Goal: Task Accomplishment & Management: Complete application form

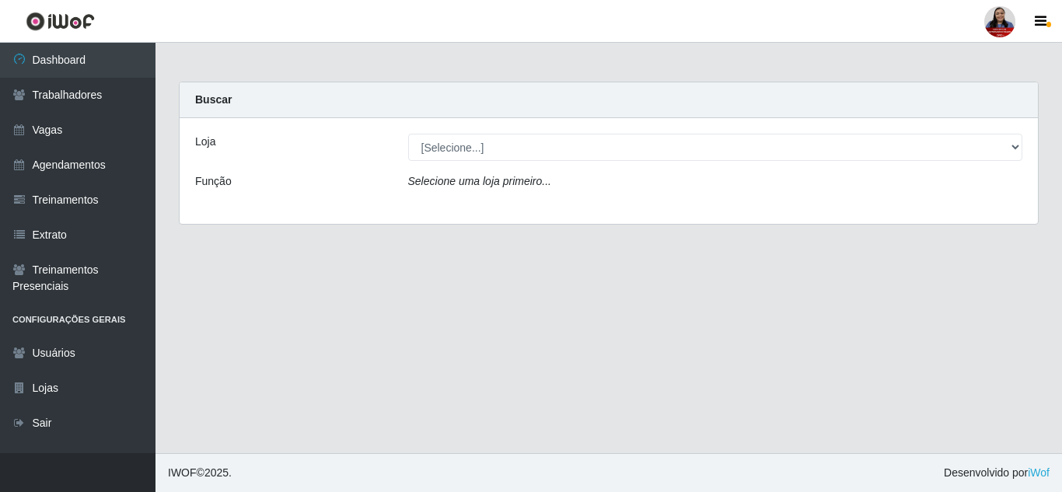
click at [462, 267] on main "Carregando... Buscar Loja [Selecione...] Hiper [GEOGRAPHIC_DATA] - [GEOGRAPHIC_…" at bounding box center [608, 248] width 906 height 410
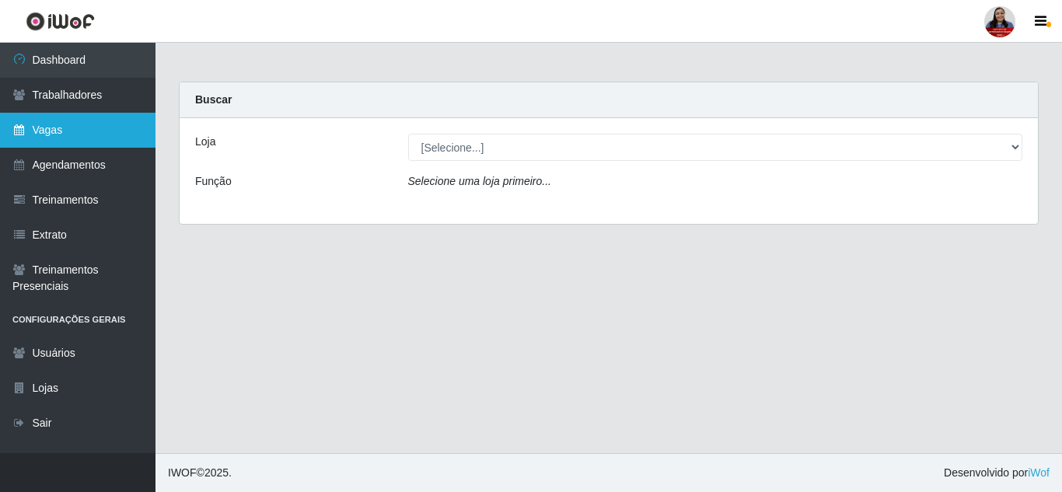
click at [73, 135] on link "Vagas" at bounding box center [77, 130] width 155 height 35
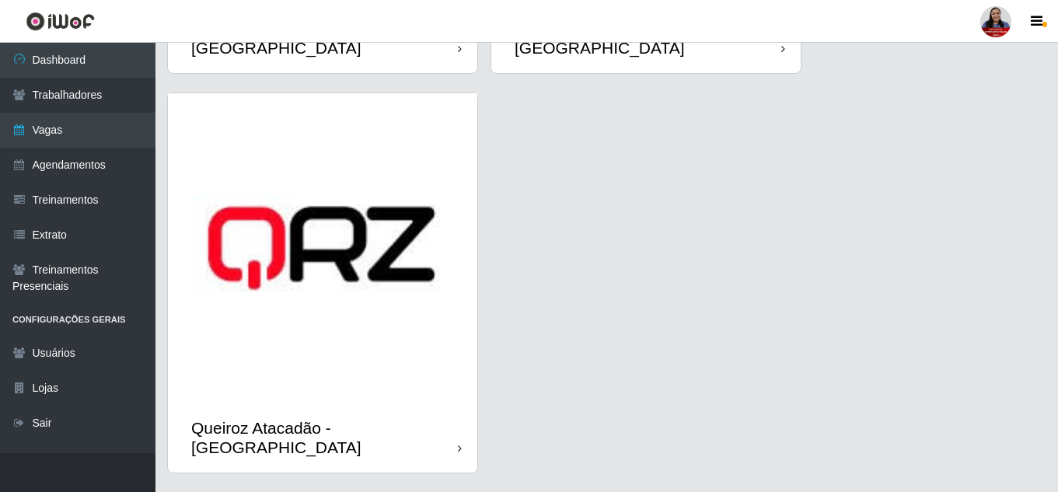
scroll to position [2267, 0]
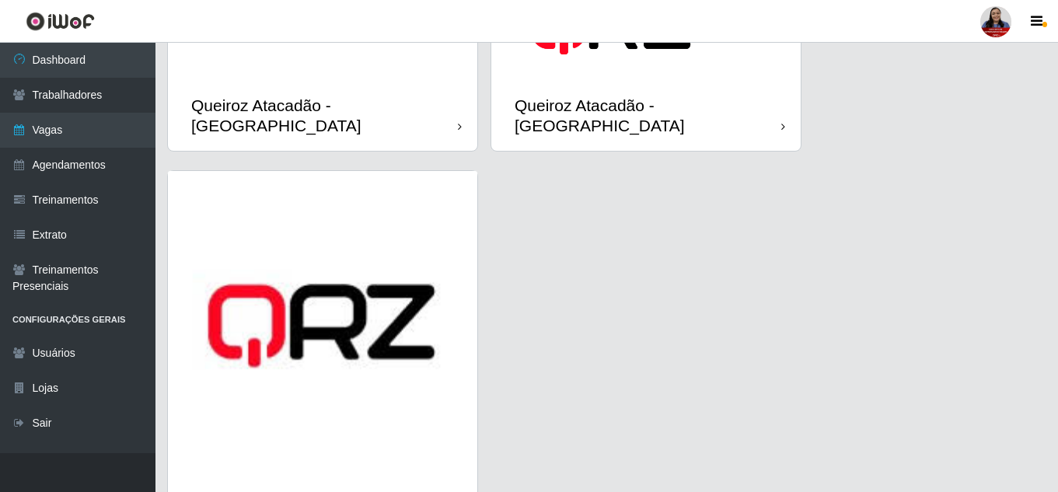
click at [371, 268] on img at bounding box center [322, 325] width 309 height 309
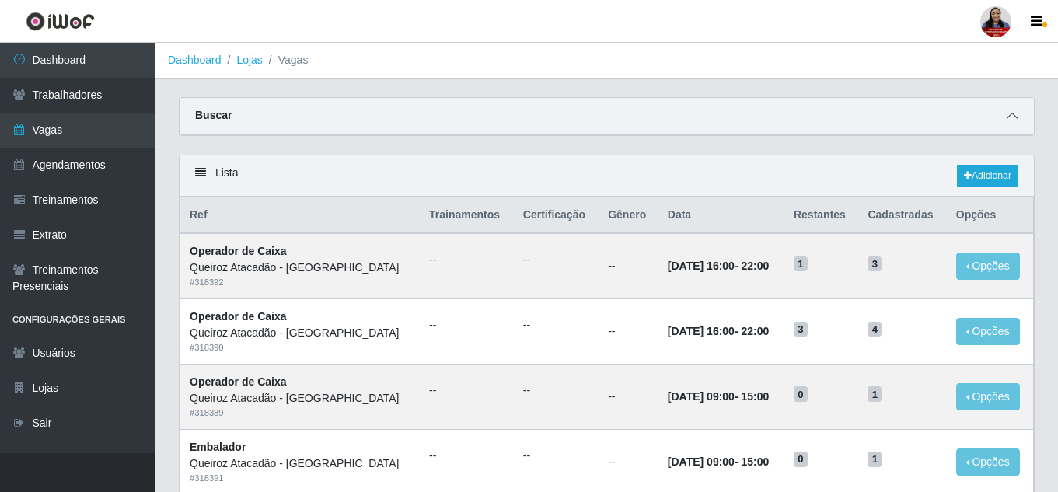
click at [1020, 116] on span at bounding box center [1012, 116] width 19 height 18
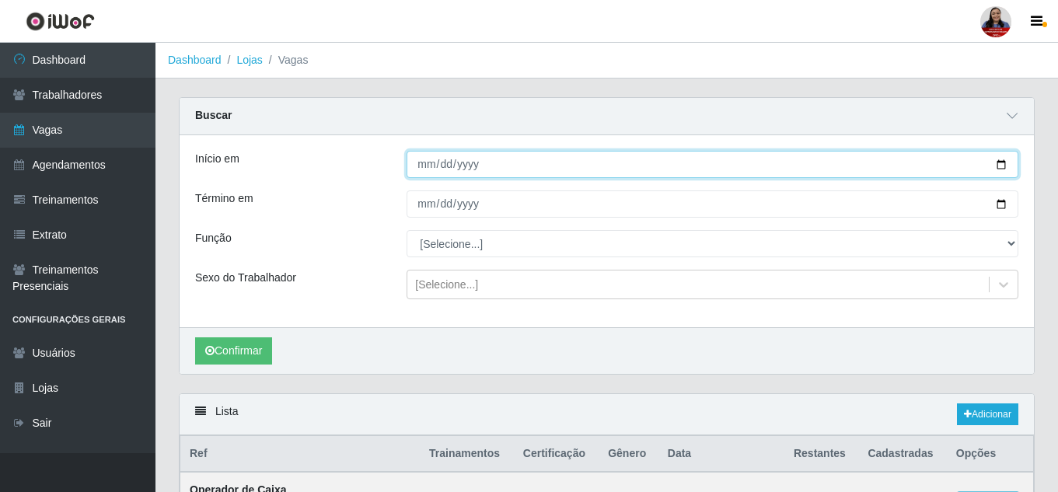
click at [1001, 168] on input "Início em" at bounding box center [712, 164] width 612 height 27
type input "[DATE]"
click at [1001, 161] on input "[DATE]" at bounding box center [712, 164] width 612 height 27
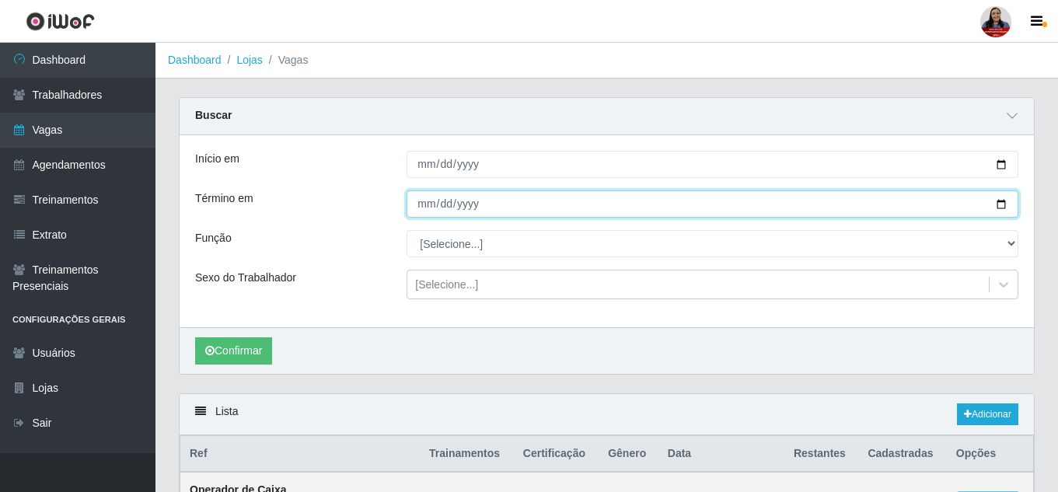
click at [1003, 199] on input "Término em" at bounding box center [712, 203] width 612 height 27
type input "[DATE]"
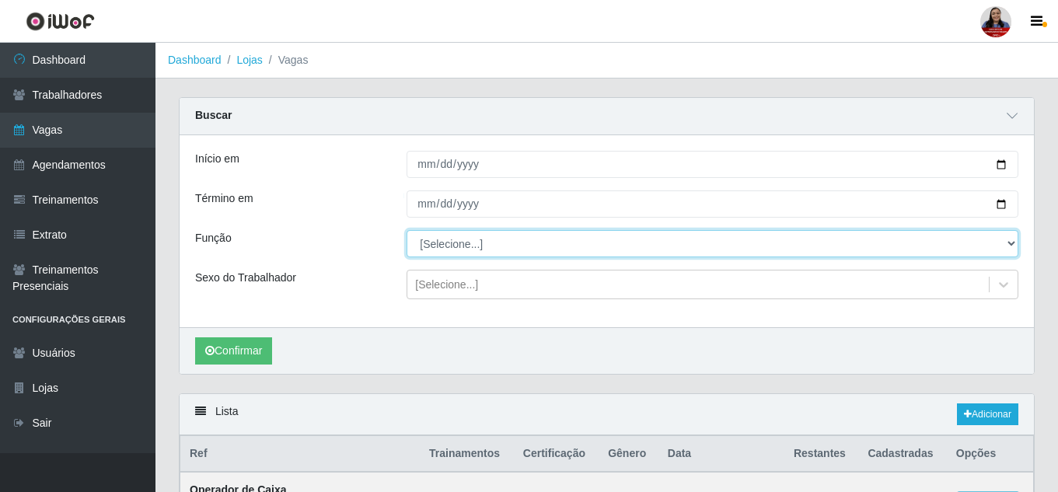
click at [572, 245] on select "[Selecione...] Embalador Embalador + Embalador ++ Operador de Caixa Operador de…" at bounding box center [712, 243] width 612 height 27
select select "22"
click at [406, 231] on select "[Selecione...] Embalador Embalador + Embalador ++ Operador de Caixa Operador de…" at bounding box center [712, 243] width 612 height 27
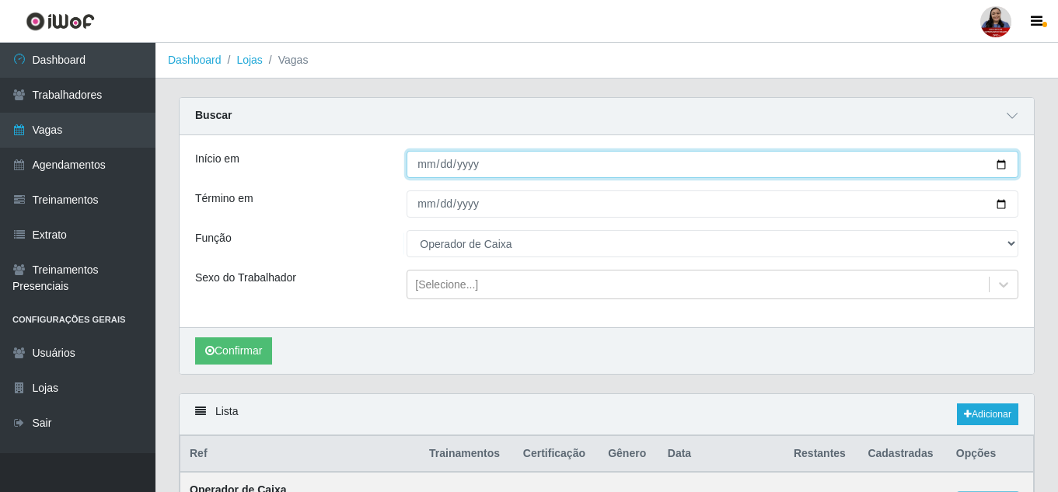
click at [999, 167] on input "[DATE]" at bounding box center [712, 164] width 612 height 27
click at [1003, 167] on input "[DATE]" at bounding box center [712, 164] width 612 height 27
type input "[DATE]"
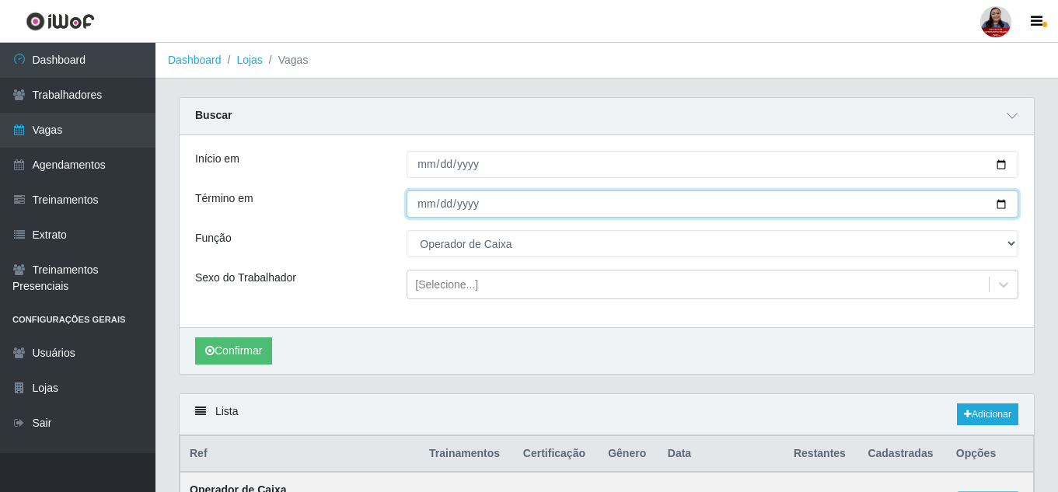
click at [1003, 208] on input "[DATE]" at bounding box center [712, 203] width 612 height 27
type input "[DATE]"
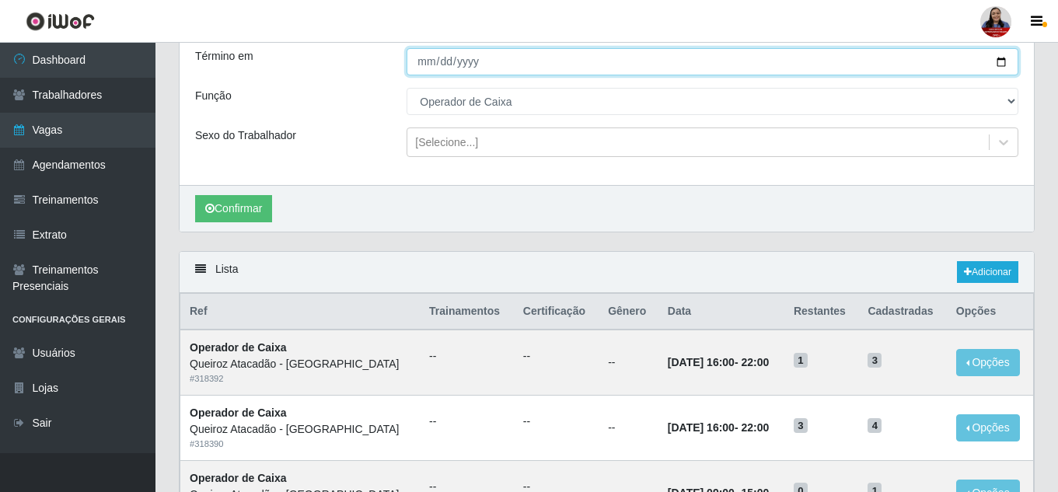
scroll to position [155, 0]
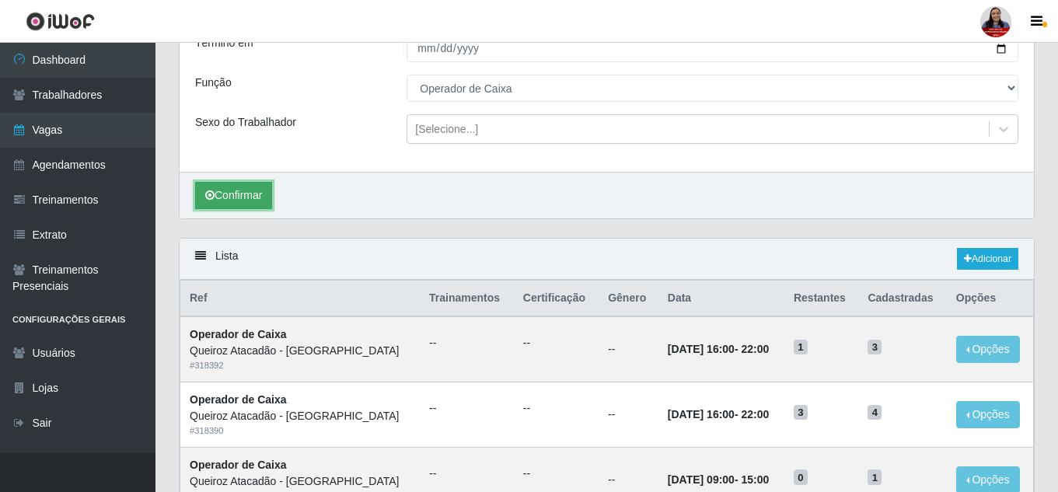
click at [260, 206] on button "Confirmar" at bounding box center [233, 195] width 77 height 27
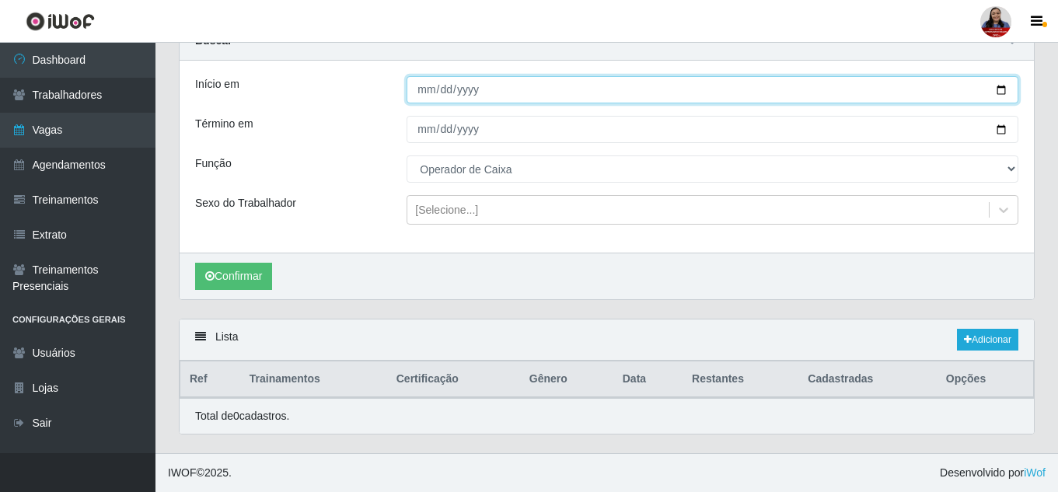
click at [1000, 92] on input "[DATE]" at bounding box center [712, 89] width 612 height 27
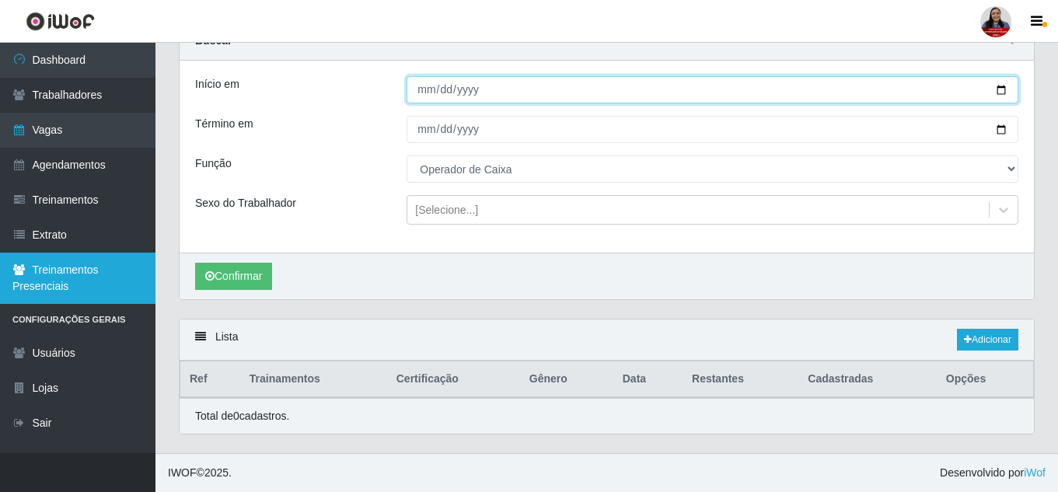
scroll to position [0, 0]
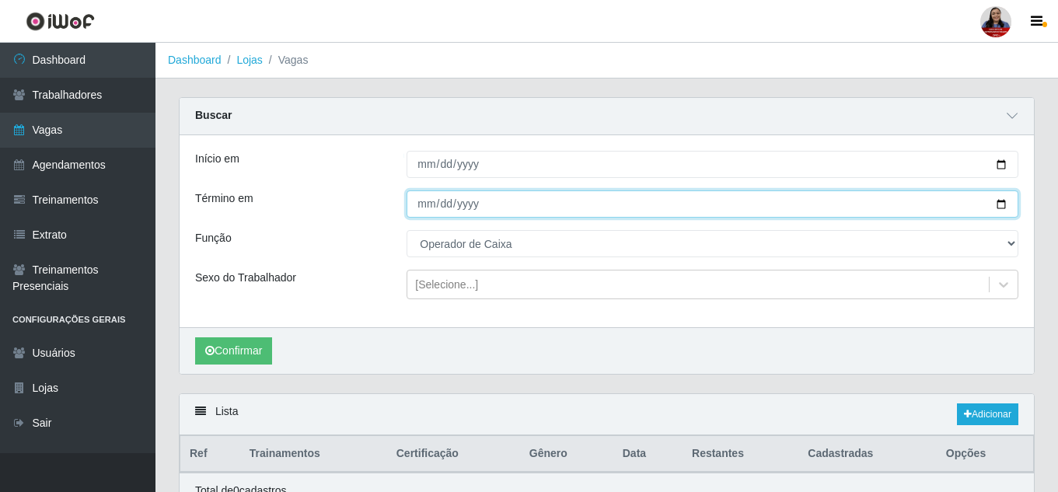
click at [1003, 206] on input "[DATE]" at bounding box center [712, 203] width 612 height 27
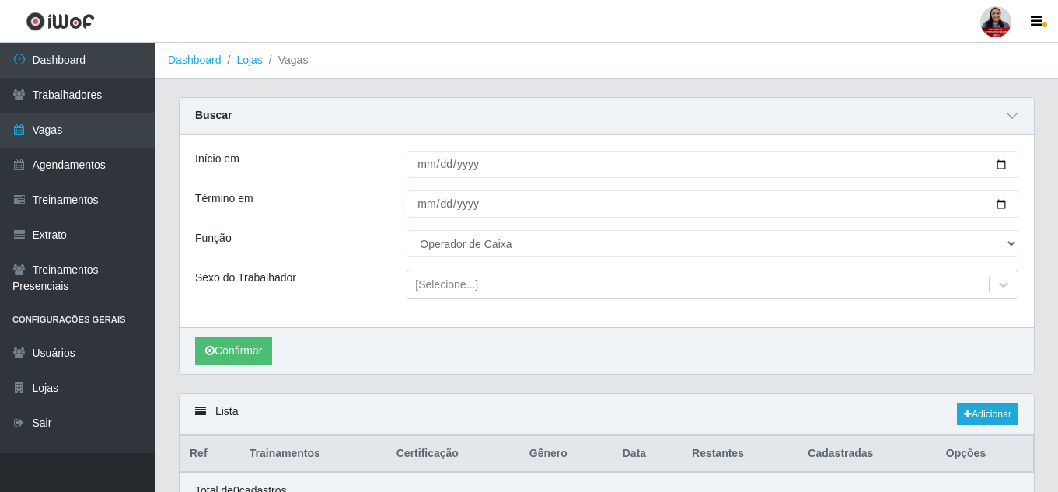
click at [333, 151] on div "Início em [DATE] Término em [DATE] Função [Selecione...] Embalador Embalador + …" at bounding box center [607, 231] width 854 height 192
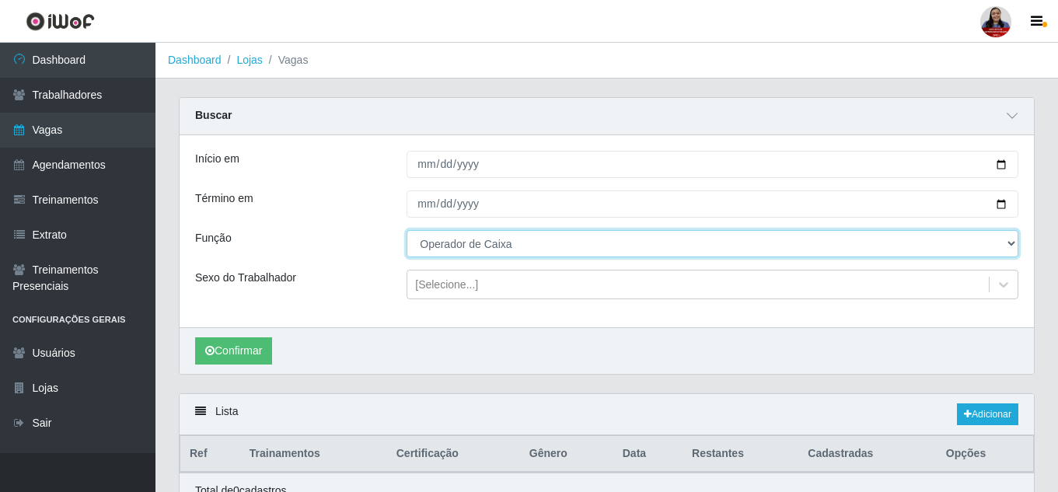
click at [1006, 242] on select "[Selecione...] Embalador Embalador + Embalador ++ Operador de Caixa Operador de…" at bounding box center [712, 243] width 612 height 27
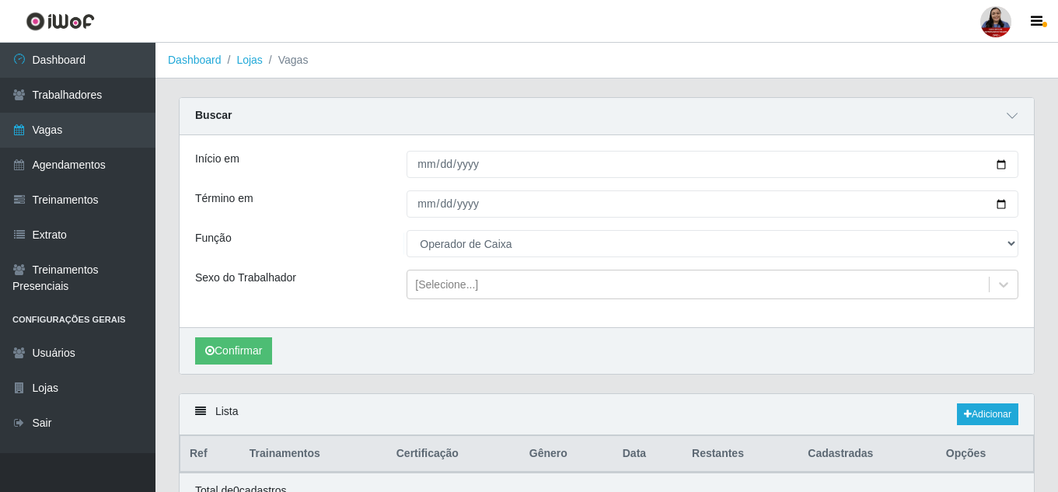
drag, startPoint x: 311, startPoint y: 192, endPoint x: 487, endPoint y: 190, distance: 176.4
click at [311, 192] on div "Término em" at bounding box center [288, 203] width 211 height 27
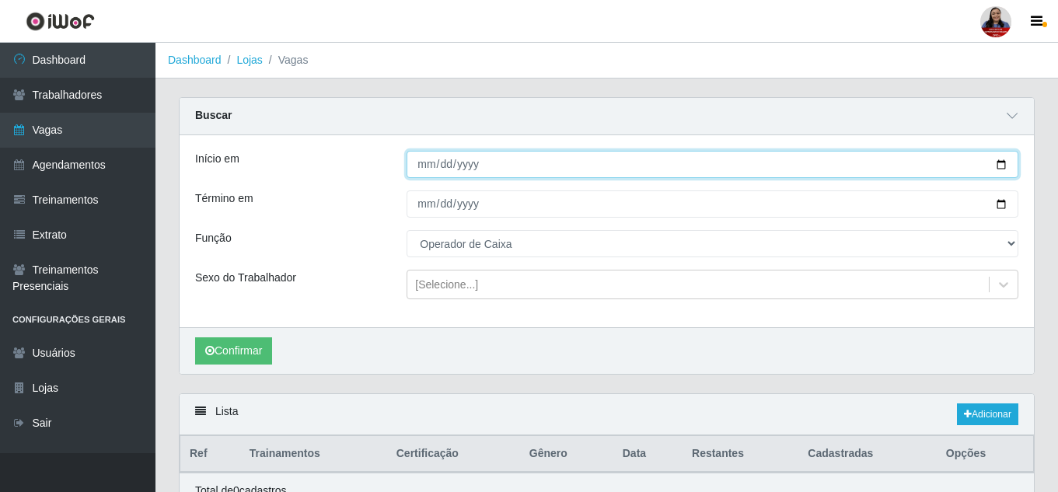
click at [999, 168] on input "[DATE]" at bounding box center [712, 164] width 612 height 27
type input "[DATE]"
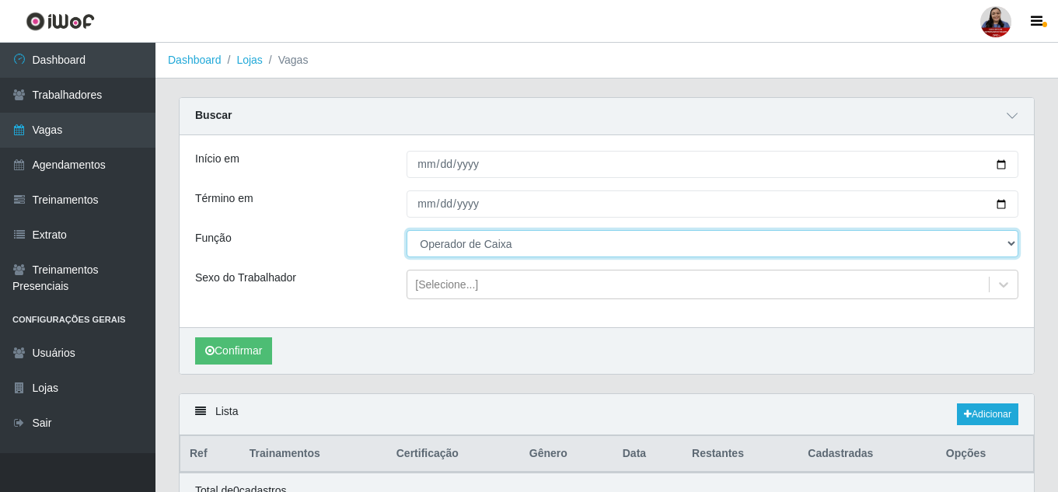
click at [522, 249] on select "[Selecione...] Embalador Embalador + Embalador ++ Operador de Caixa Operador de…" at bounding box center [712, 243] width 612 height 27
click at [406, 231] on select "[Selecione...] Embalador Embalador + Embalador ++ Operador de Caixa Operador de…" at bounding box center [712, 243] width 612 height 27
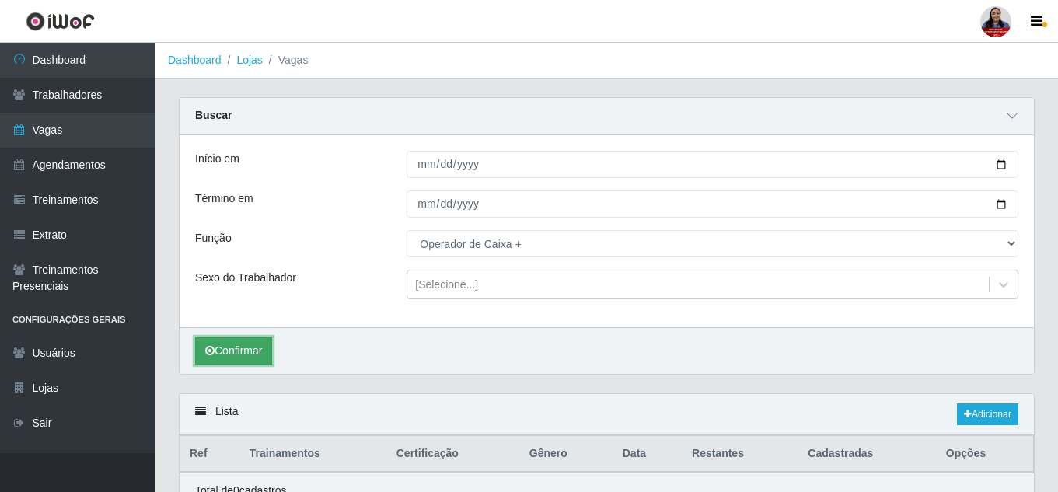
click at [266, 356] on button "Confirmar" at bounding box center [233, 350] width 77 height 27
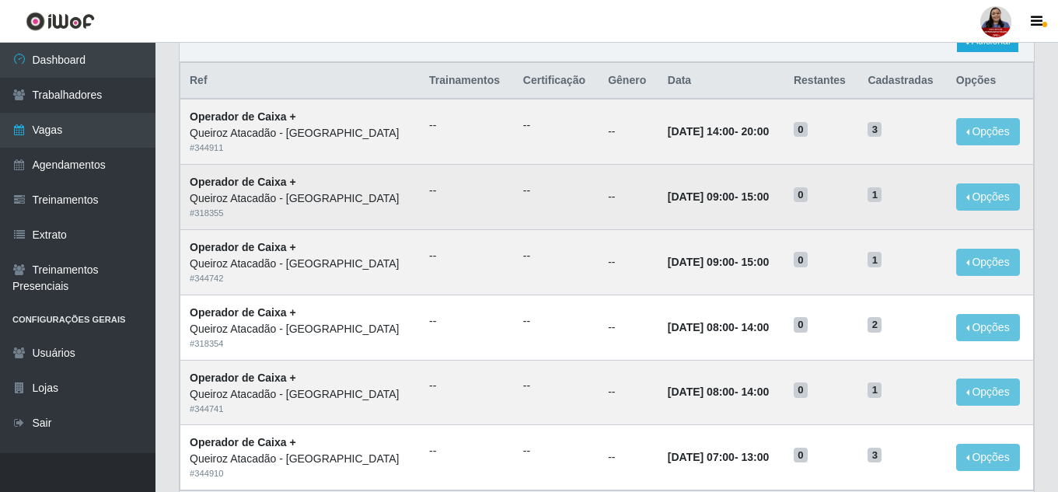
scroll to position [400, 0]
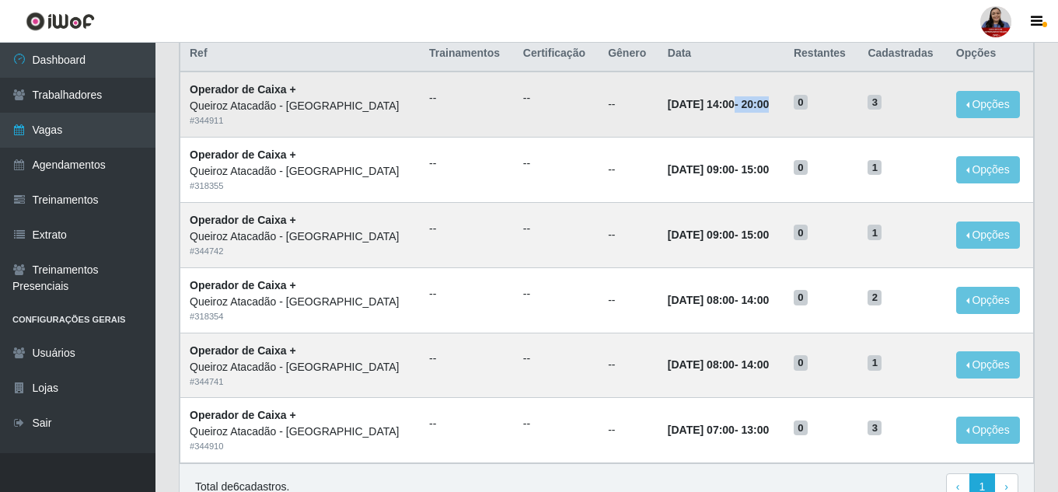
drag, startPoint x: 724, startPoint y: 107, endPoint x: 797, endPoint y: 107, distance: 73.1
click at [784, 107] on td "[DATE] 14:00 - 20:00" at bounding box center [721, 104] width 126 height 65
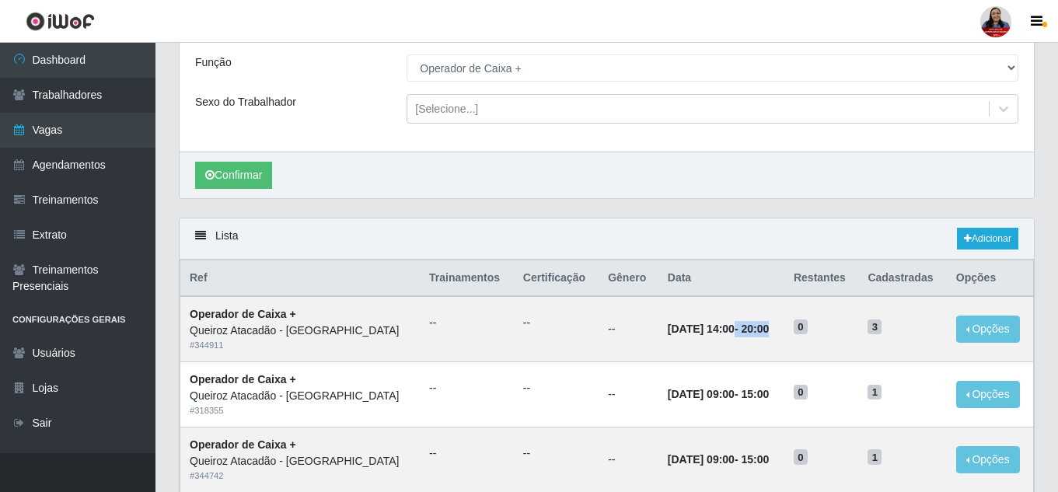
scroll to position [167, 0]
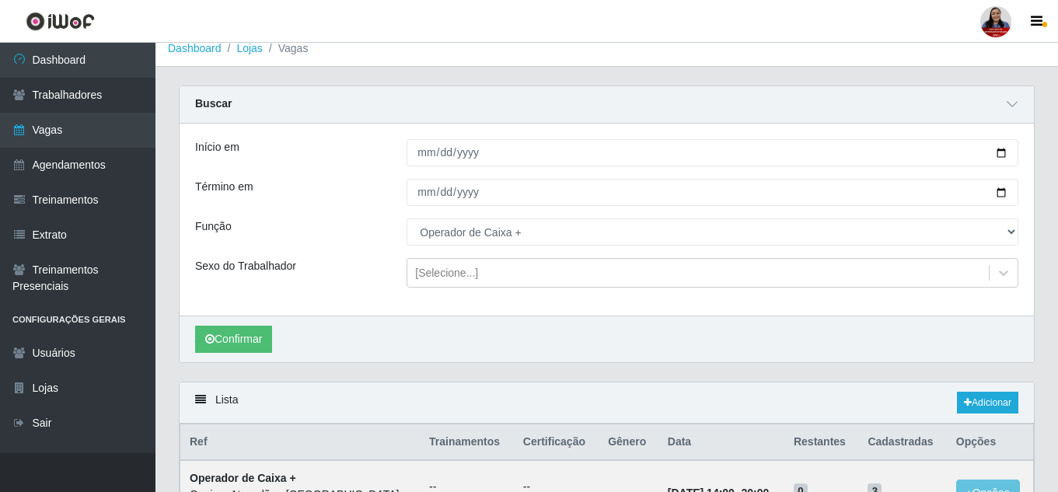
click at [607, 342] on div "Confirmar" at bounding box center [607, 339] width 854 height 47
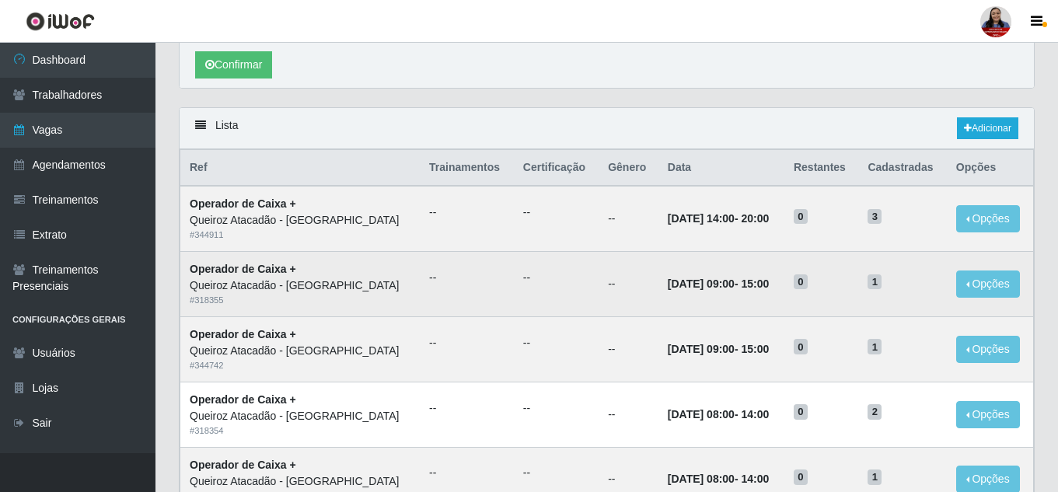
scroll to position [323, 0]
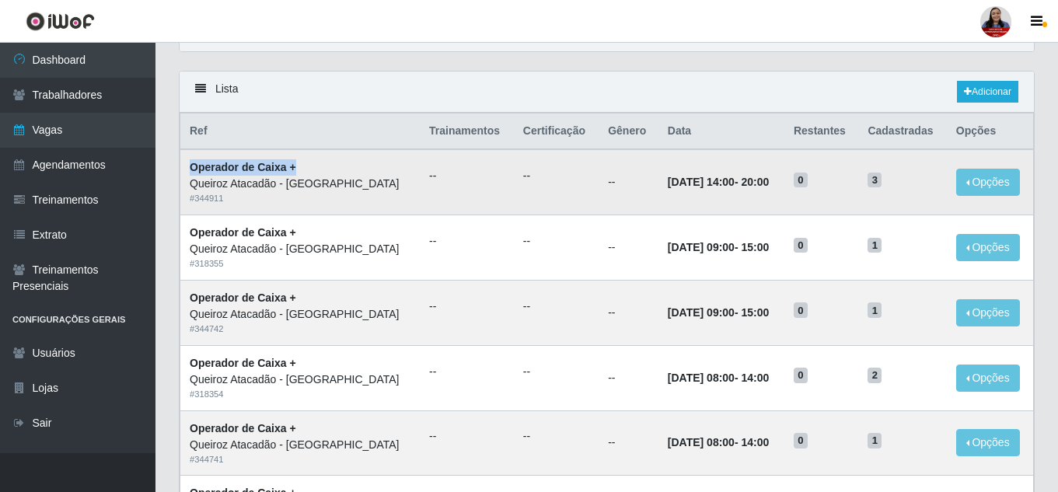
drag, startPoint x: 191, startPoint y: 166, endPoint x: 309, endPoint y: 169, distance: 117.4
click at [309, 169] on td "Operador de Caixa + Queiroz Atacadão - [GEOGRAPHIC_DATA] do Amarante # 344911" at bounding box center [300, 181] width 240 height 65
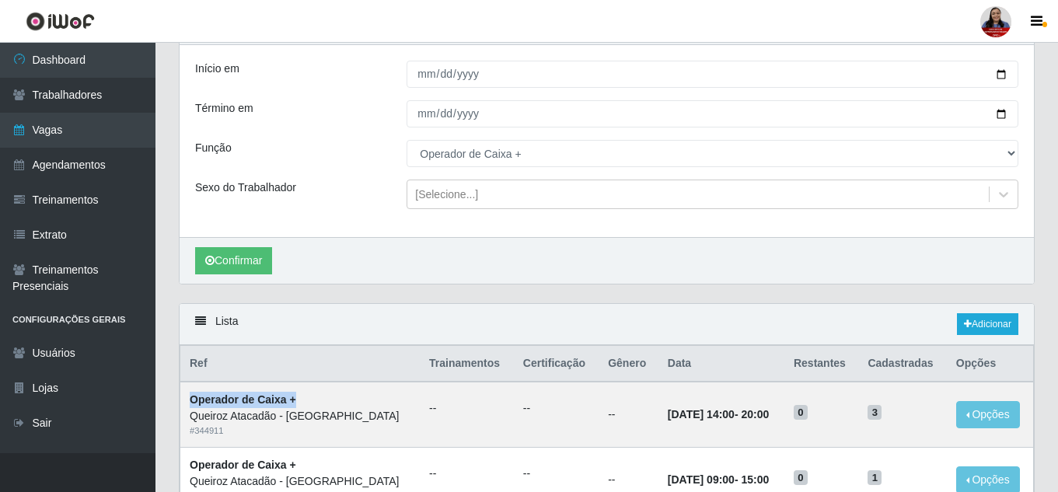
scroll to position [89, 0]
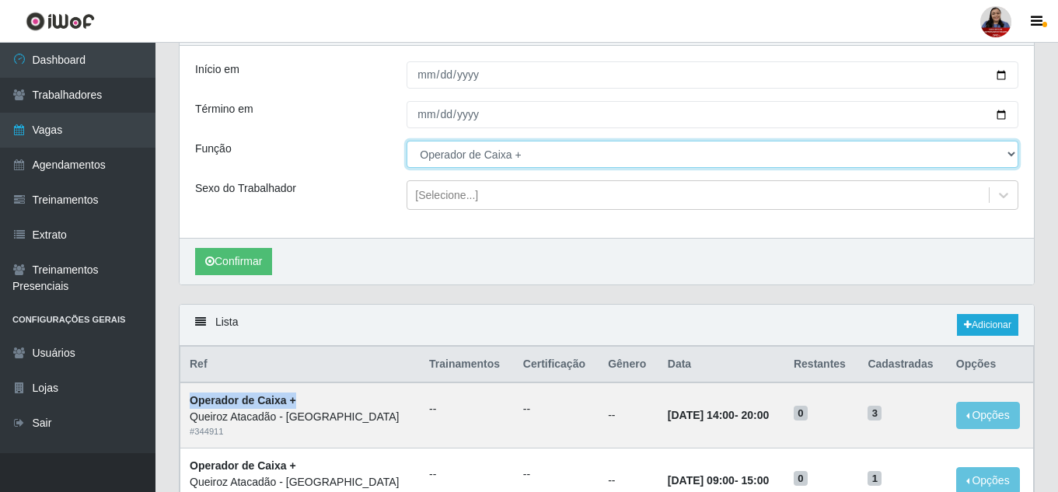
click at [560, 166] on select "[Selecione...] Embalador Embalador + Embalador ++ Operador de Caixa Operador de…" at bounding box center [712, 154] width 612 height 27
select select "70"
click at [406, 141] on select "[Selecione...] Embalador Embalador + Embalador ++ Operador de Caixa Operador de…" at bounding box center [712, 154] width 612 height 27
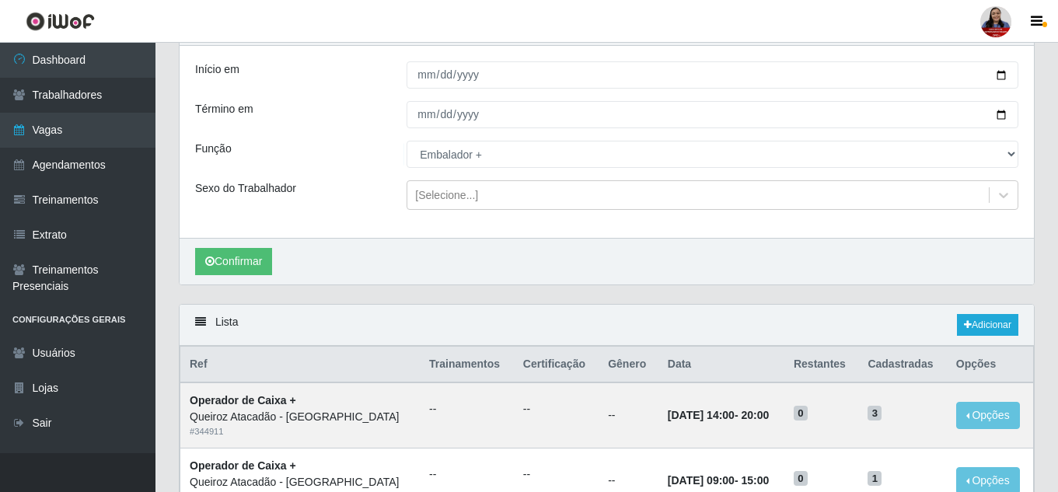
click at [335, 117] on div "Término em" at bounding box center [288, 114] width 211 height 27
drag, startPoint x: 817, startPoint y: 413, endPoint x: 828, endPoint y: 414, distance: 10.9
click at [828, 414] on h5 "0" at bounding box center [821, 412] width 55 height 16
click at [254, 256] on button "Confirmar" at bounding box center [233, 261] width 77 height 27
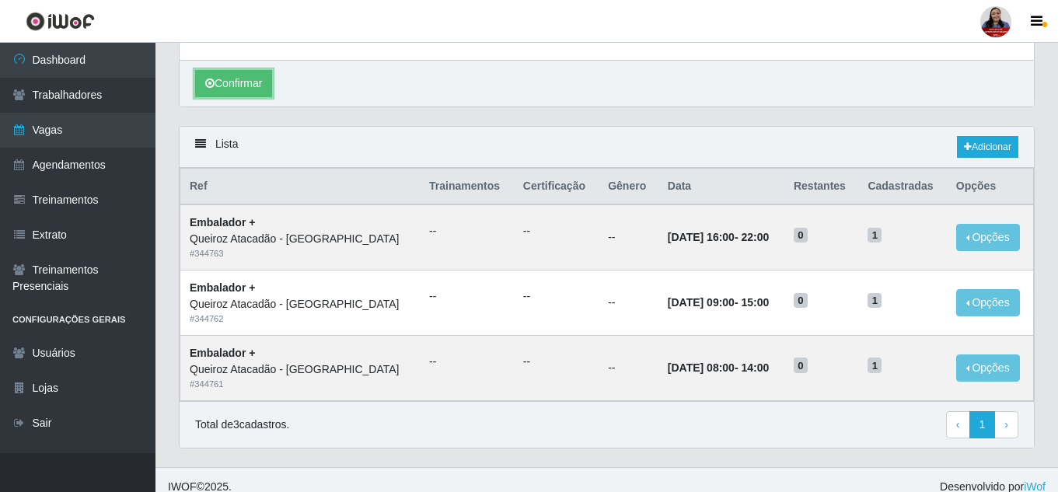
scroll to position [282, 0]
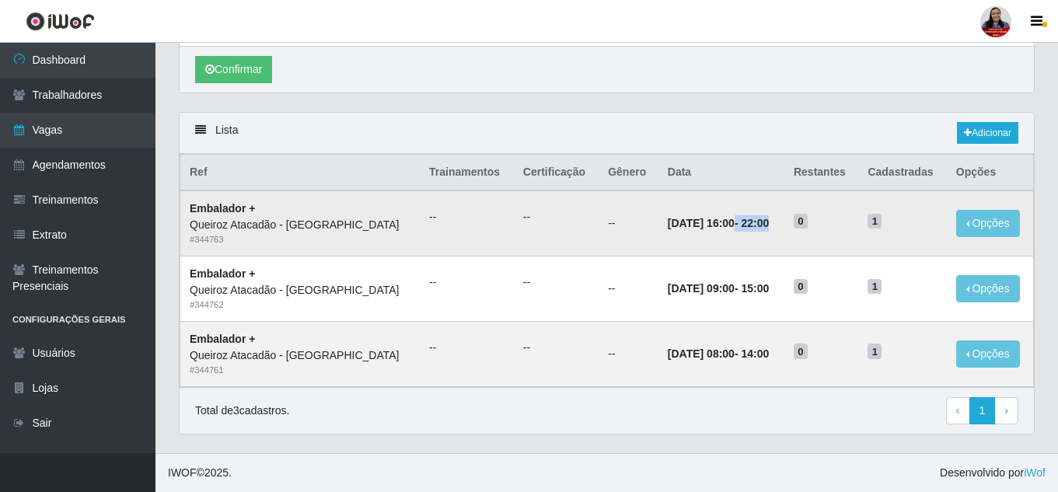
drag, startPoint x: 726, startPoint y: 222, endPoint x: 794, endPoint y: 223, distance: 67.6
click at [784, 223] on td "[DATE] 16:00 - 22:00" at bounding box center [721, 222] width 126 height 65
click at [728, 254] on td "[DATE] 16:00 - 22:00" at bounding box center [721, 222] width 126 height 65
click at [361, 90] on div "Confirmar" at bounding box center [607, 69] width 854 height 47
